Goal: Find specific page/section: Find specific page/section

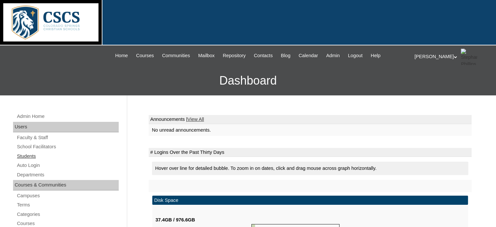
click at [31, 154] on link "Students" at bounding box center [67, 156] width 102 height 8
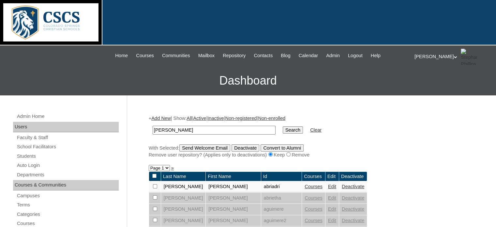
type input "[PERSON_NAME]"
click at [283, 126] on input "Search" at bounding box center [293, 129] width 20 height 7
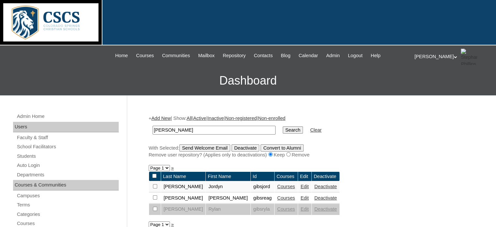
click at [277, 184] on link "Courses" at bounding box center [286, 185] width 18 height 5
